Goal: Task Accomplishment & Management: Manage account settings

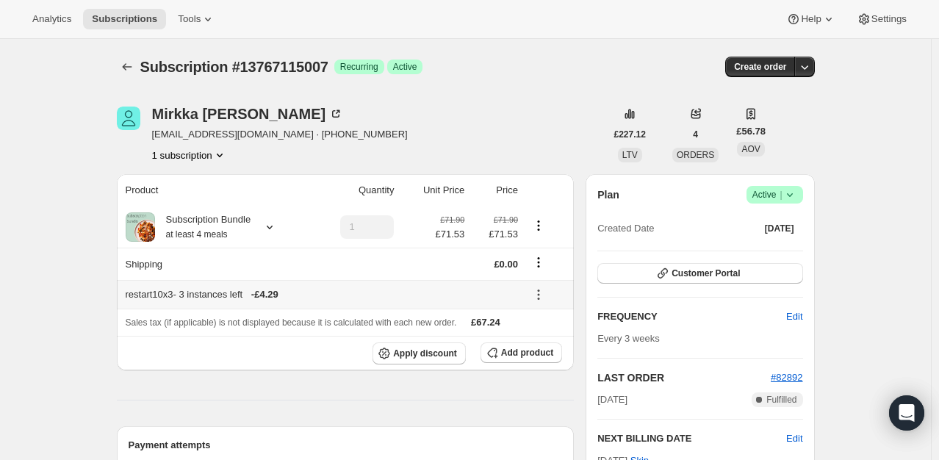
click at [403, 295] on div "restart10x3 - 3 instances left - £4.29" at bounding box center [322, 294] width 392 height 15
click at [546, 223] on icon "Product actions" at bounding box center [538, 225] width 15 height 15
click at [538, 223] on icon "Product actions" at bounding box center [538, 225] width 15 height 15
click at [273, 227] on icon at bounding box center [269, 227] width 15 height 15
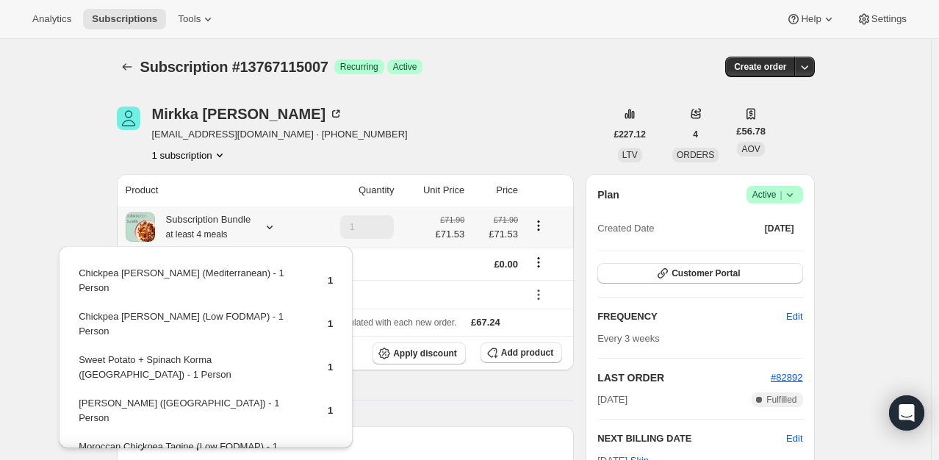
click at [273, 227] on icon at bounding box center [269, 227] width 15 height 15
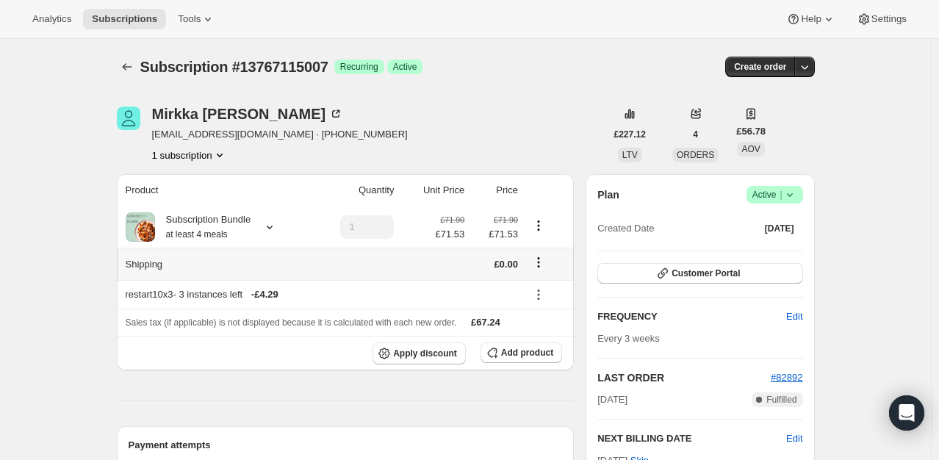
click at [317, 270] on td at bounding box center [354, 264] width 87 height 32
click at [538, 290] on icon at bounding box center [538, 294] width 15 height 15
click at [485, 309] on th "Sales tax (if applicable) is not displayed because it is calculated with each n…" at bounding box center [346, 322] width 458 height 27
click at [540, 295] on icon at bounding box center [538, 294] width 15 height 15
click at [558, 323] on span "Edit" at bounding box center [550, 322] width 35 height 15
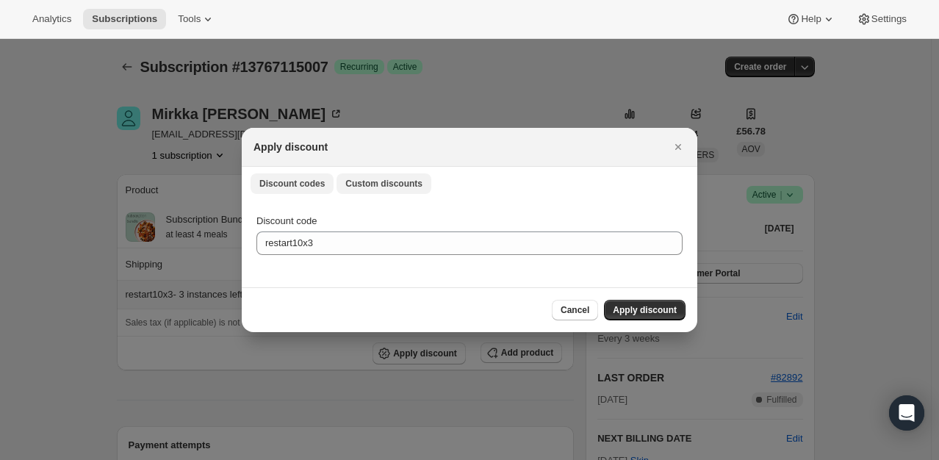
click at [364, 186] on span "Custom discounts" at bounding box center [383, 184] width 77 height 12
select select "specific"
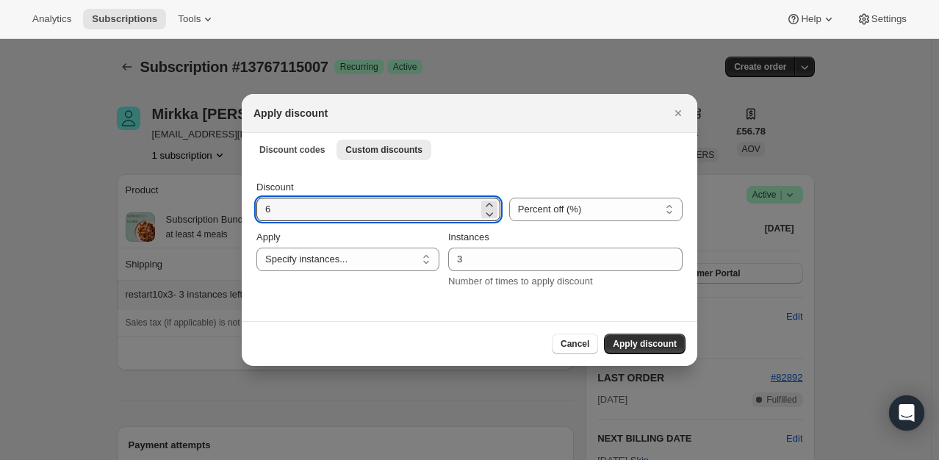
drag, startPoint x: 356, startPoint y: 207, endPoint x: 232, endPoint y: 213, distance: 123.6
type input "10"
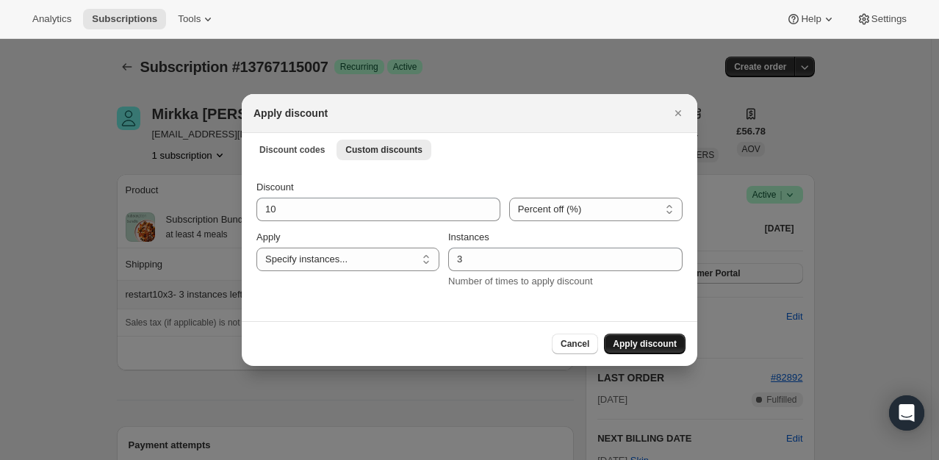
click at [650, 347] on span "Apply discount" at bounding box center [645, 344] width 64 height 12
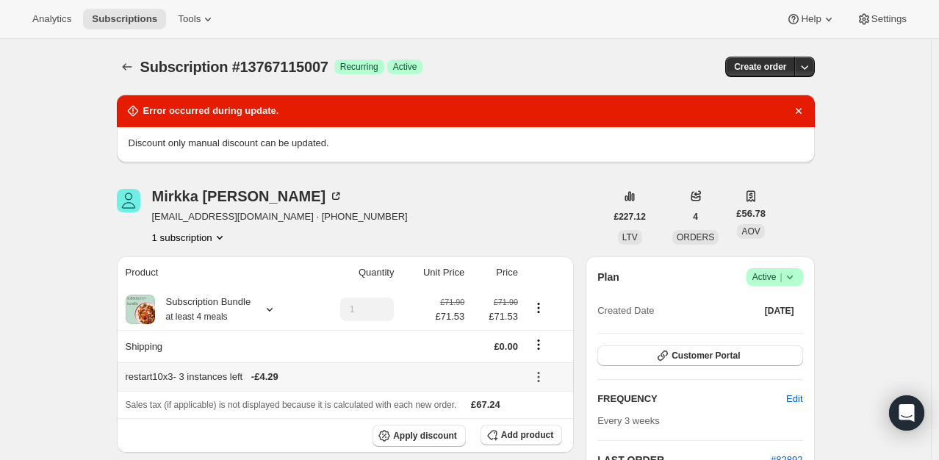
click at [546, 378] on icon at bounding box center [538, 377] width 15 height 15
click at [344, 376] on div "restart10x3 - 3 instances left - £4.29" at bounding box center [322, 377] width 392 height 15
click at [164, 376] on div "restart10x3 - 3 instances left - £4.29" at bounding box center [322, 377] width 392 height 15
drag, startPoint x: 176, startPoint y: 376, endPoint x: 137, endPoint y: 378, distance: 39.8
click at [129, 376] on div "restart10x3 - 3 instances left - £4.29" at bounding box center [322, 377] width 392 height 15
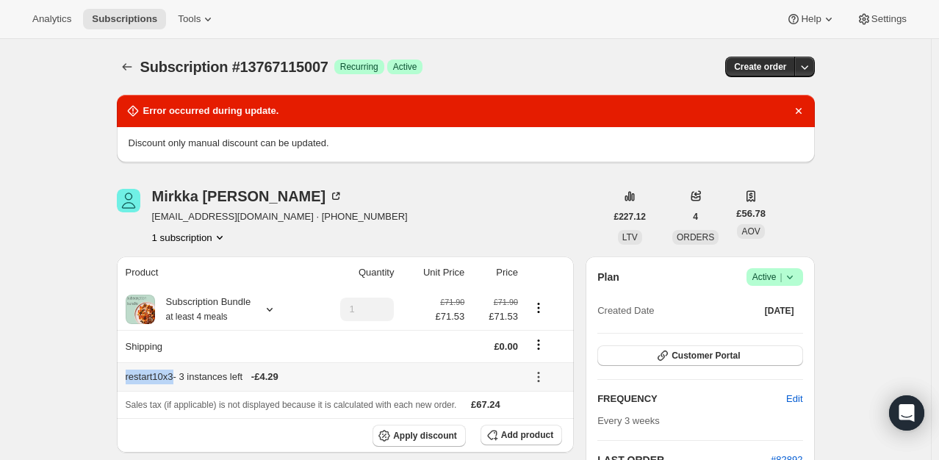
copy div "restart10x3"
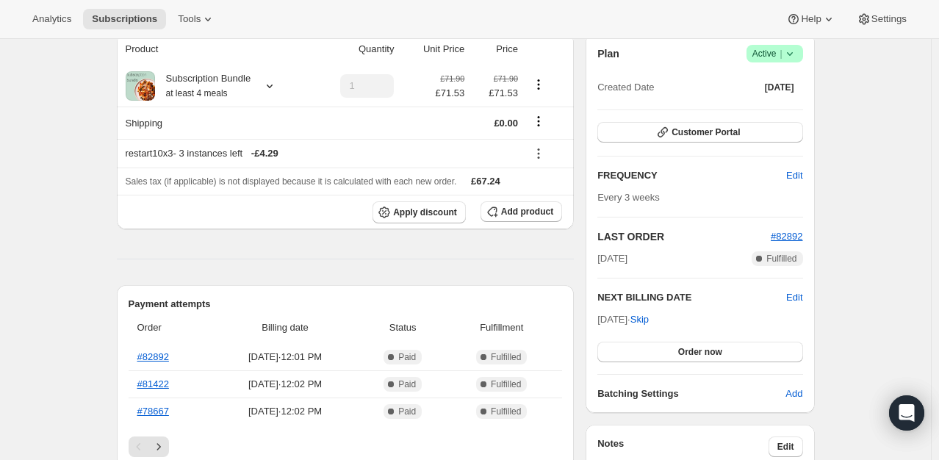
scroll to position [147, 0]
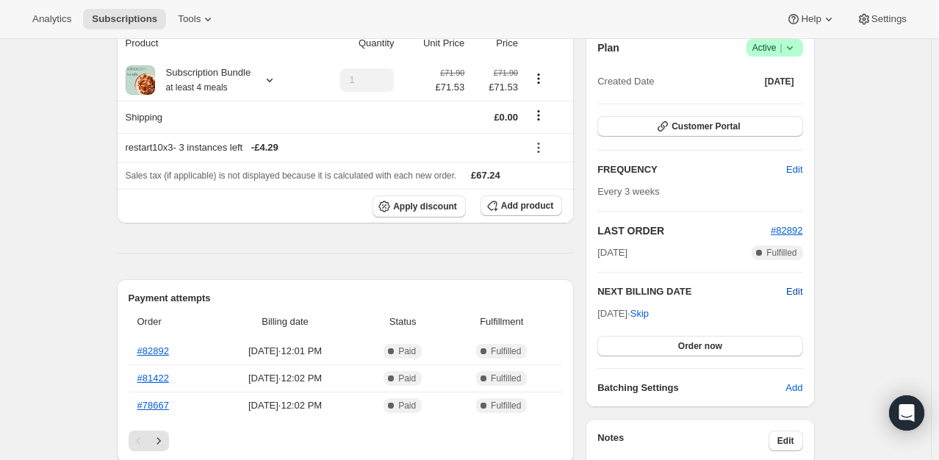
click at [791, 293] on span "Edit" at bounding box center [794, 291] width 16 height 15
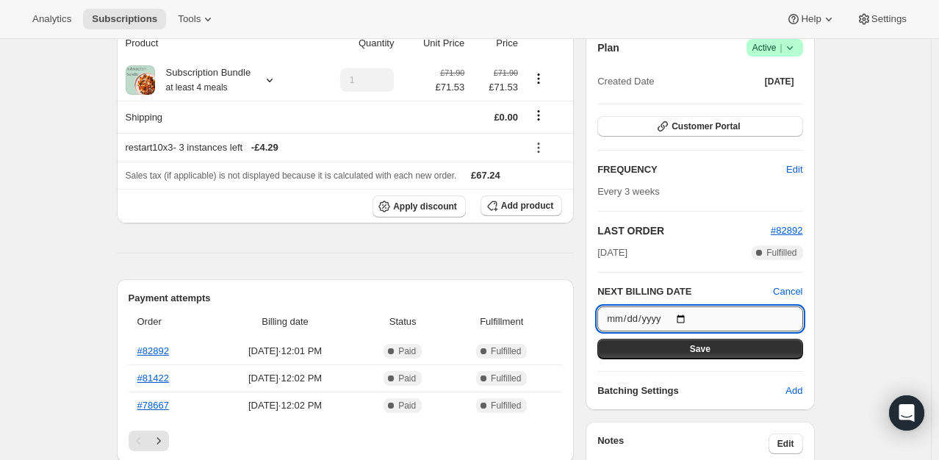
click at [670, 315] on input "2025-09-10" at bounding box center [699, 318] width 205 height 25
click at [685, 319] on input "2025-09-10" at bounding box center [699, 318] width 205 height 25
type input "2025-09-05"
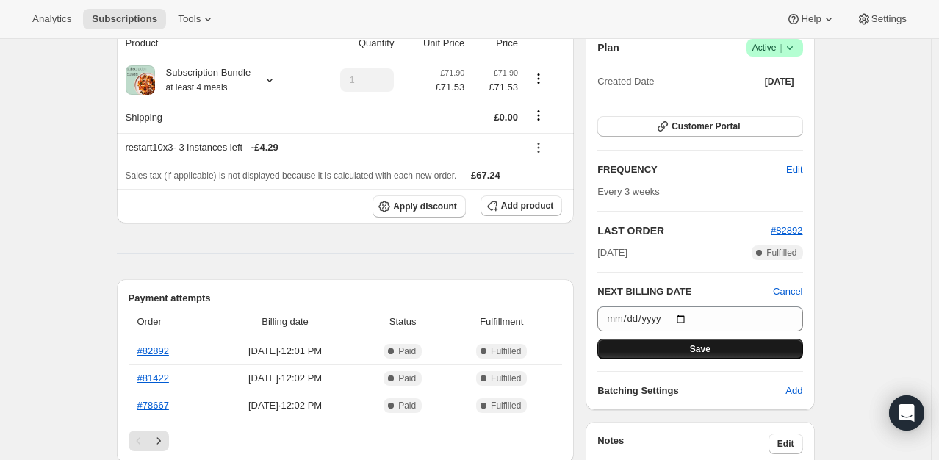
click at [699, 348] on span "Save" at bounding box center [700, 349] width 21 height 12
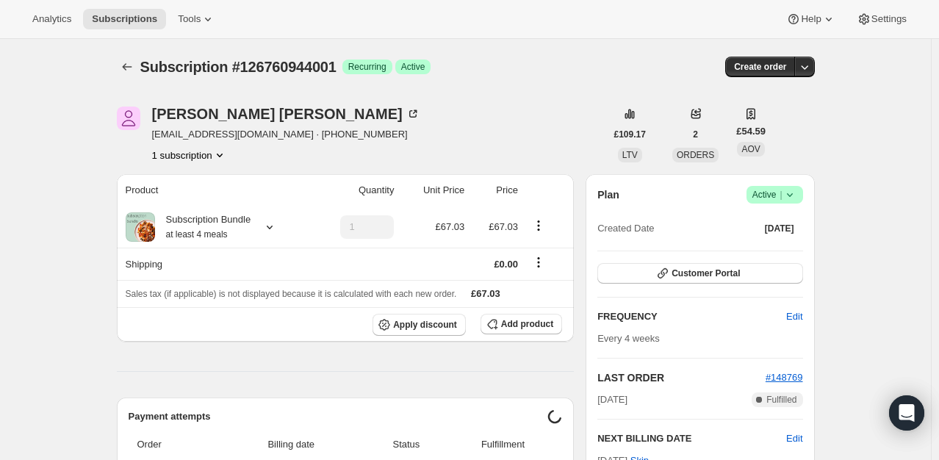
click at [794, 193] on icon at bounding box center [790, 194] width 15 height 15
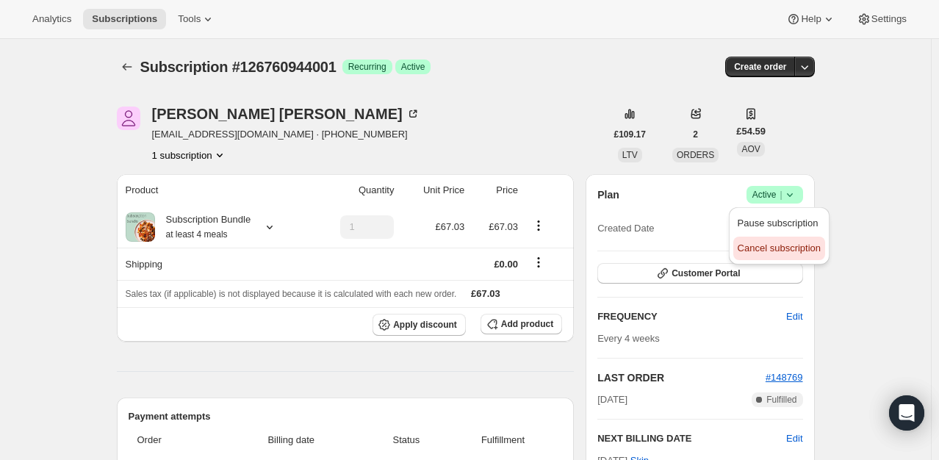
click at [753, 245] on span "Cancel subscription" at bounding box center [779, 248] width 83 height 11
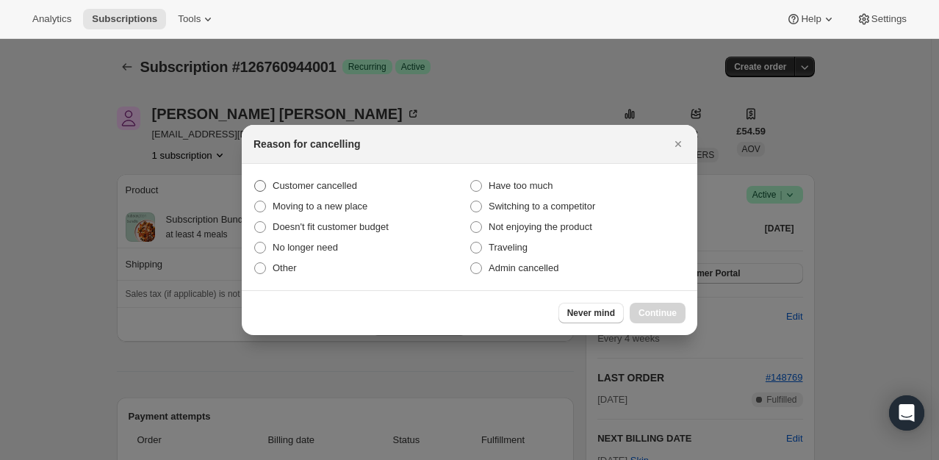
click at [328, 195] on label "Customer cancelled" at bounding box center [362, 186] width 216 height 21
click at [255, 181] on input "Customer cancelled" at bounding box center [254, 180] width 1 height 1
radio input "true"
click at [647, 313] on span "Continue" at bounding box center [658, 313] width 38 height 12
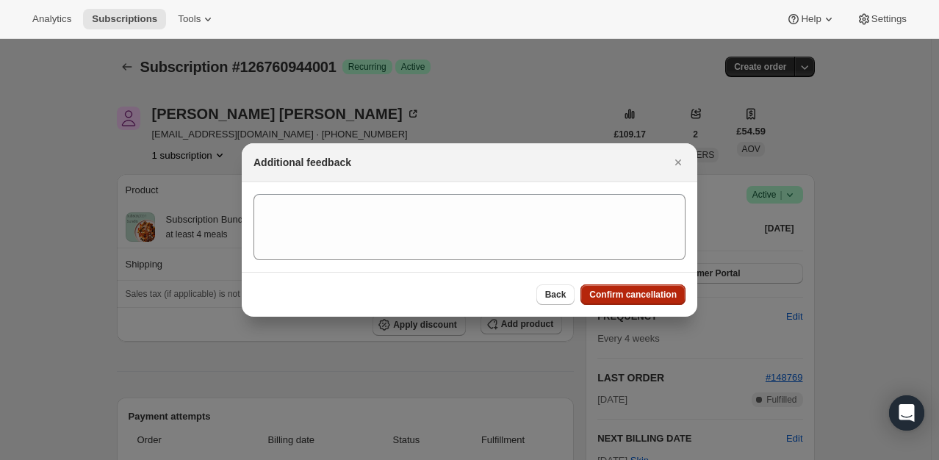
click at [643, 290] on span "Confirm cancellation" at bounding box center [632, 295] width 87 height 12
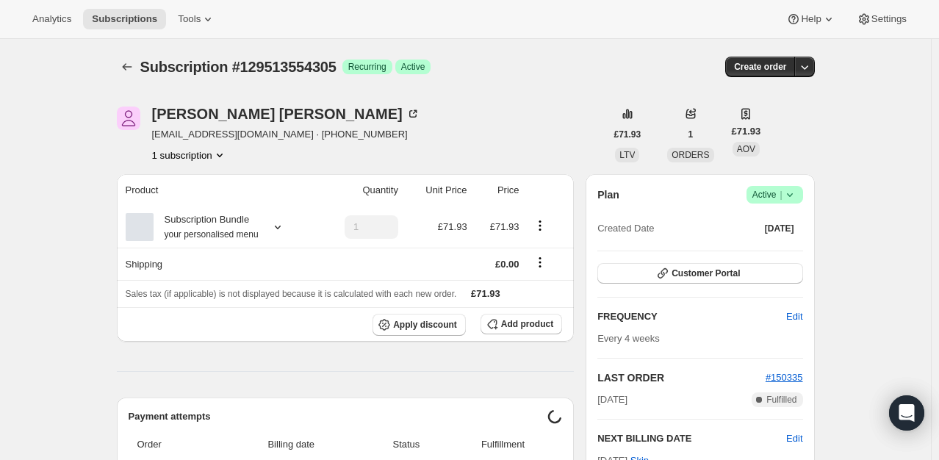
click at [796, 197] on icon at bounding box center [790, 194] width 15 height 15
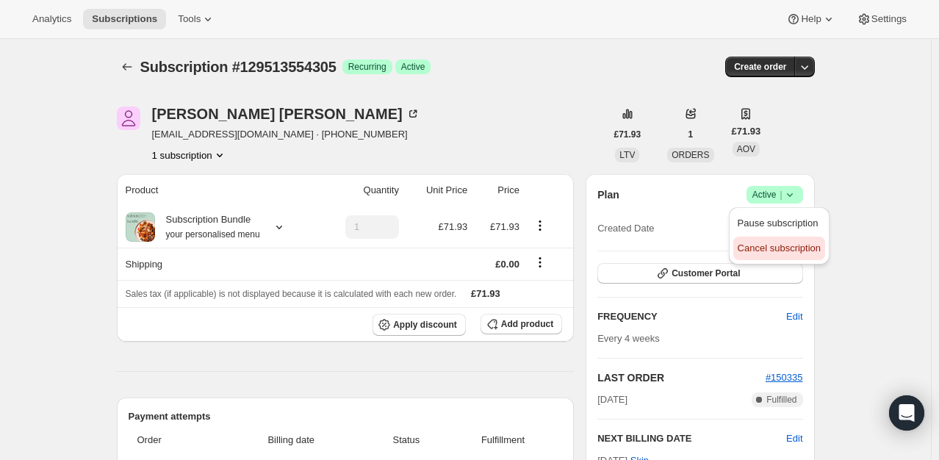
click at [772, 245] on span "Cancel subscription" at bounding box center [779, 248] width 83 height 11
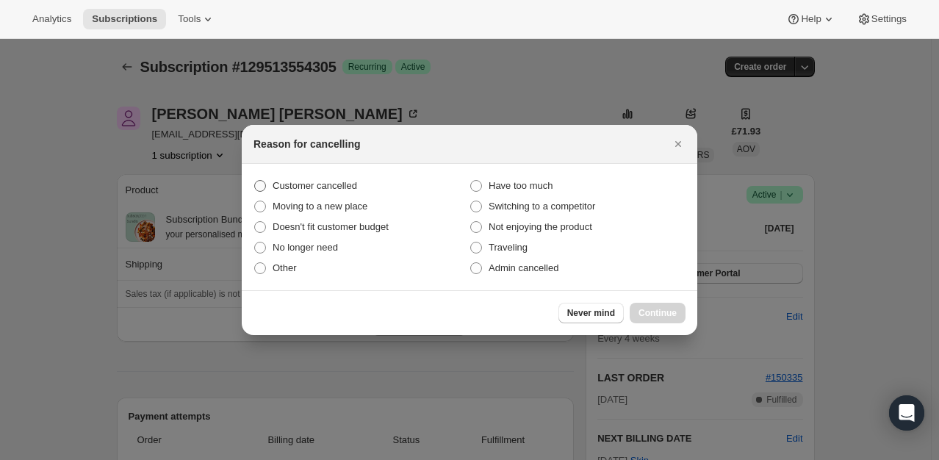
click at [284, 188] on span "Customer cancelled" at bounding box center [315, 185] width 85 height 11
click at [255, 181] on input "Customer cancelled" at bounding box center [254, 180] width 1 height 1
radio input "true"
click at [670, 312] on span "Continue" at bounding box center [658, 313] width 38 height 12
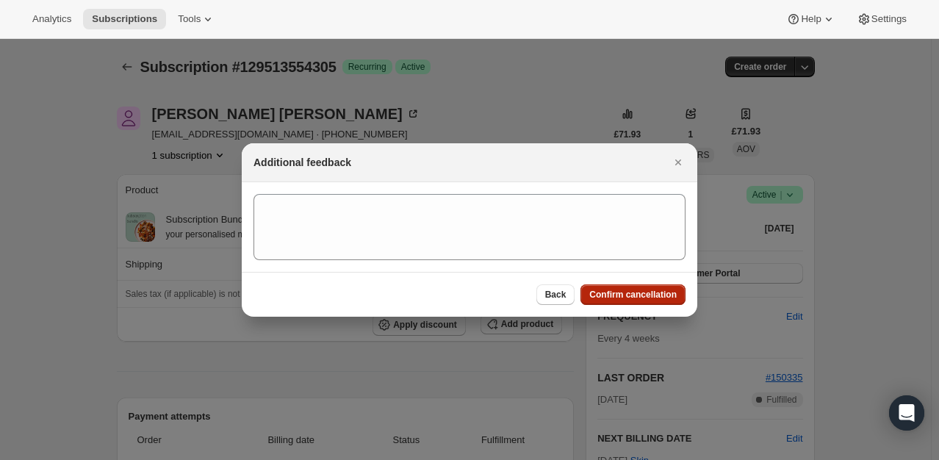
click at [625, 290] on span "Confirm cancellation" at bounding box center [632, 295] width 87 height 12
